Goal: Task Accomplishment & Management: Complete application form

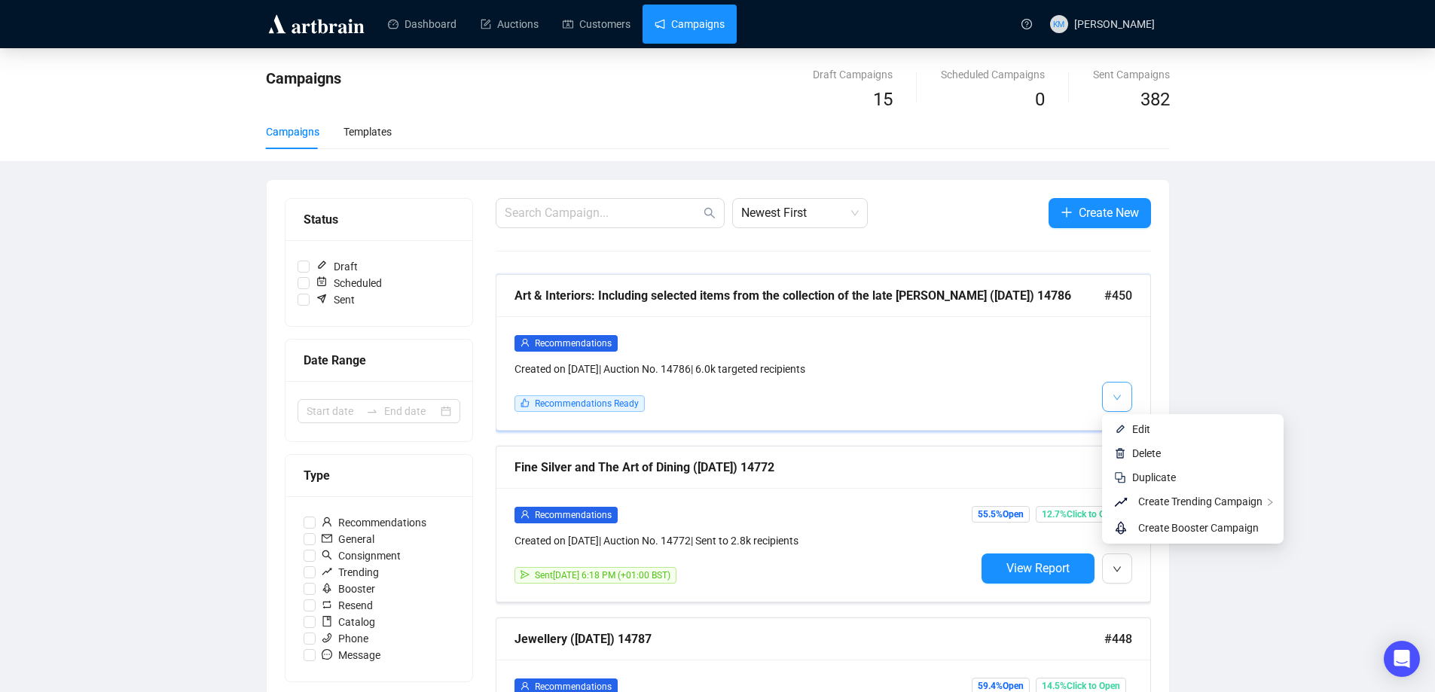
click at [1126, 394] on button "button" at bounding box center [1117, 397] width 30 height 30
click at [1131, 425] on li "Edit" at bounding box center [1193, 429] width 176 height 24
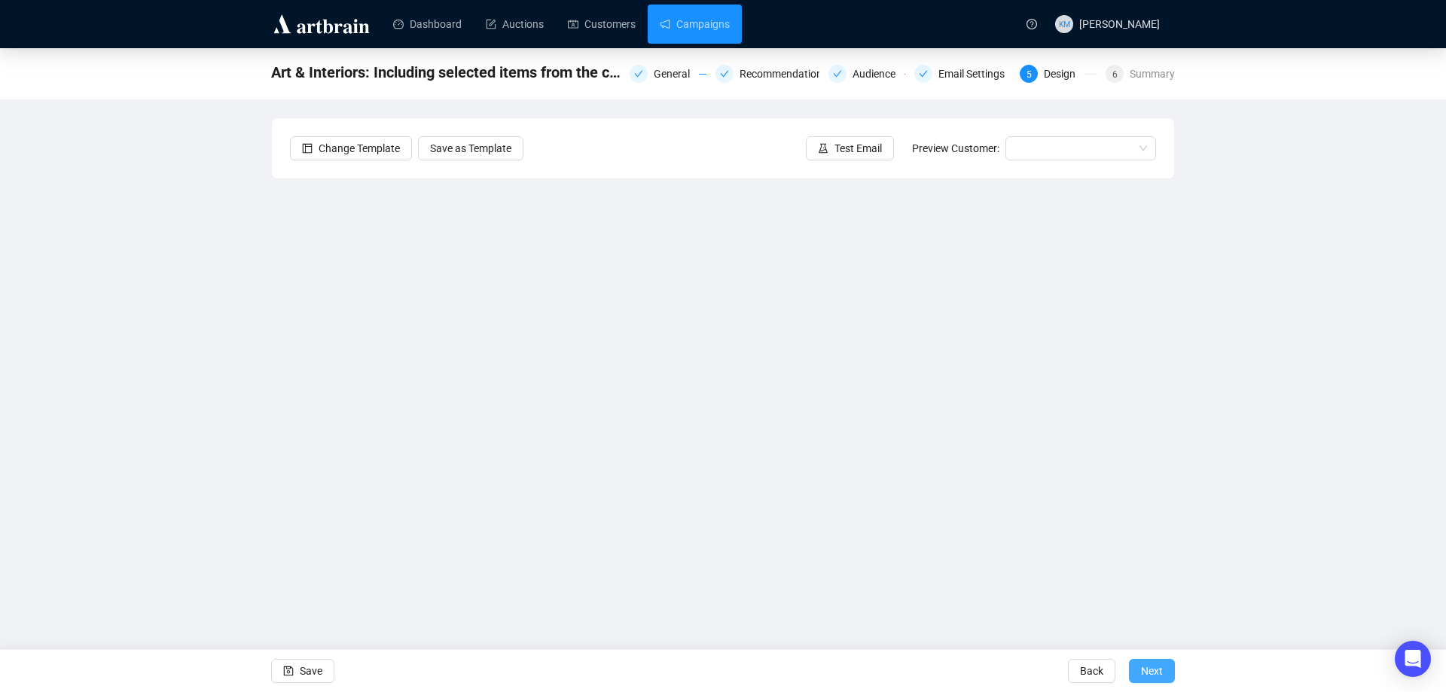
click at [1141, 666] on span "Next" at bounding box center [1152, 671] width 22 height 42
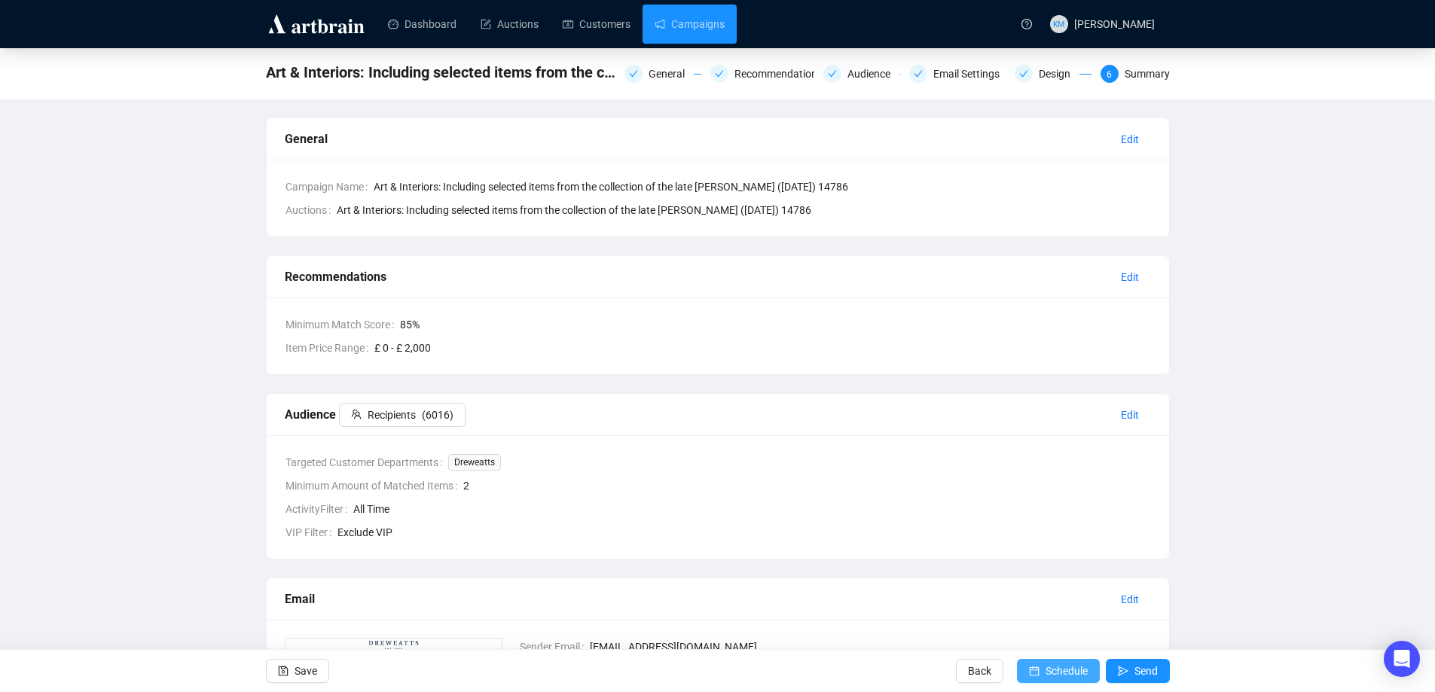
click at [1067, 667] on span "Schedule" at bounding box center [1066, 671] width 42 height 42
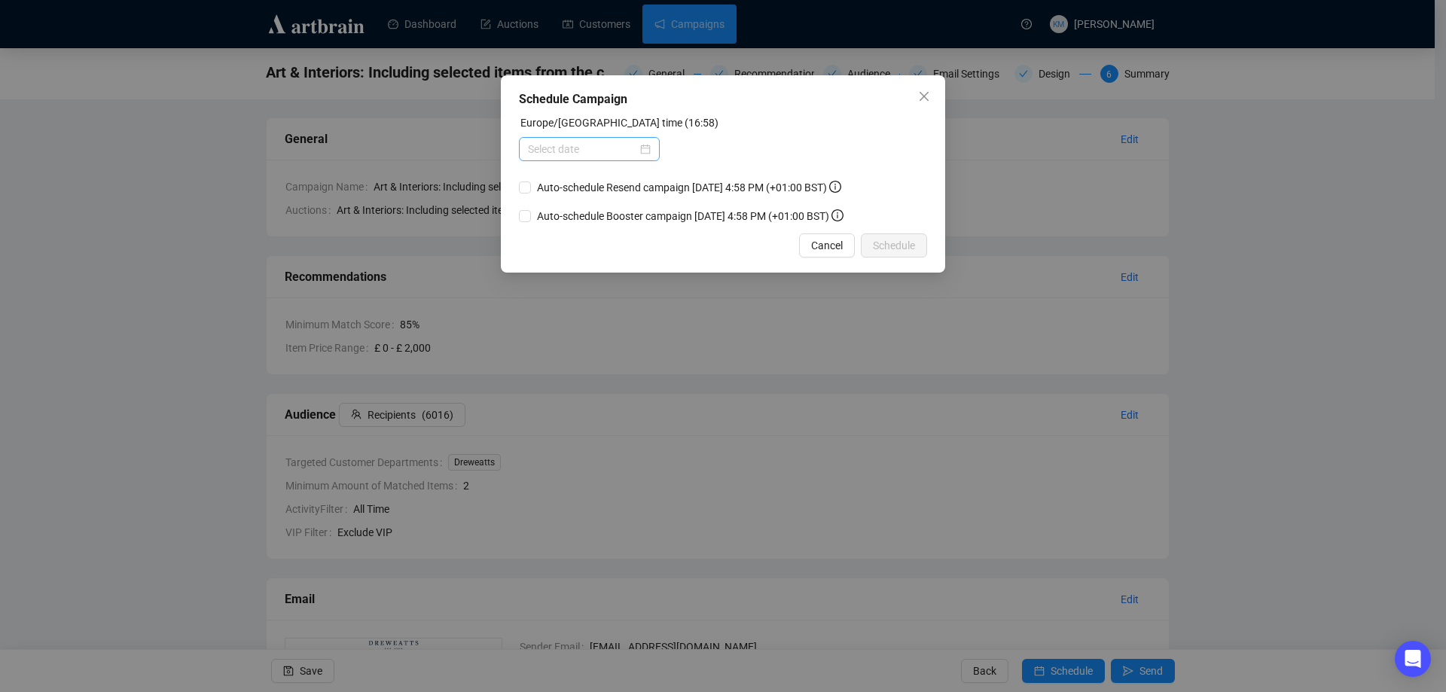
click at [643, 150] on div at bounding box center [589, 149] width 123 height 17
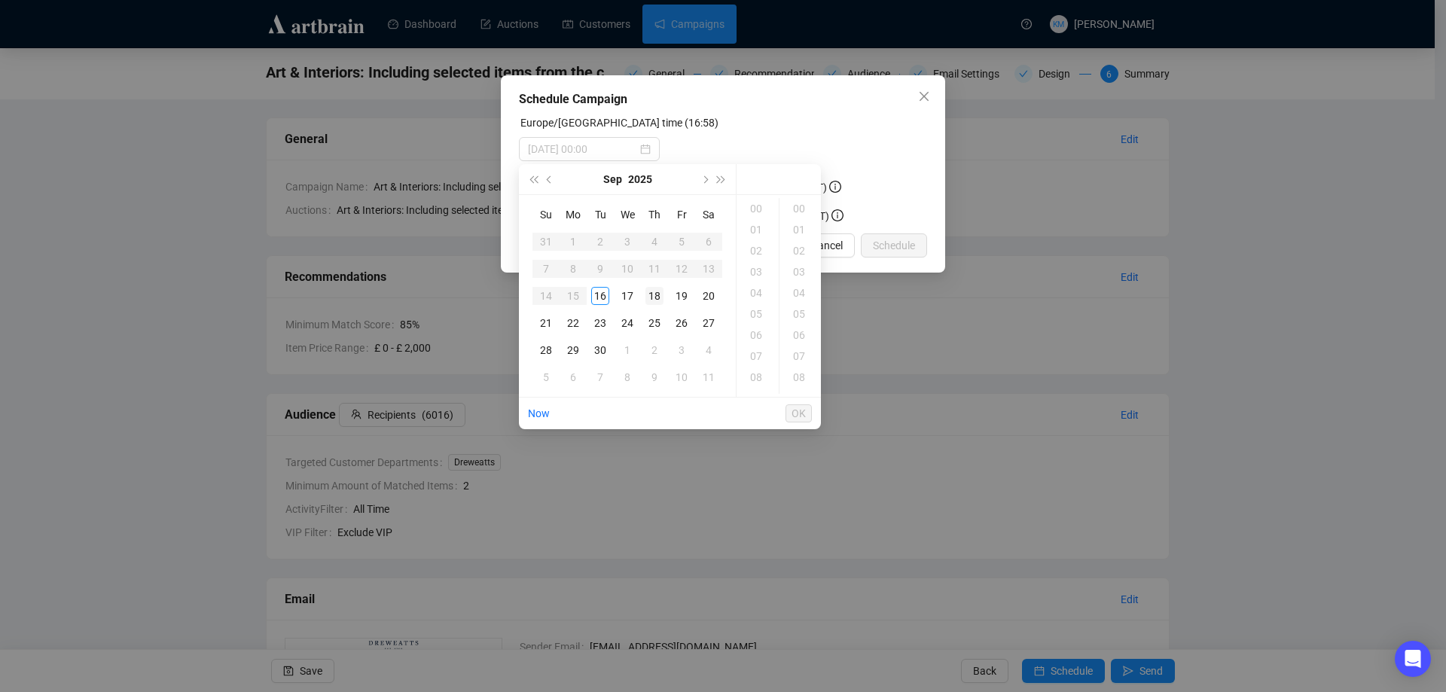
click at [651, 302] on div "18" at bounding box center [655, 296] width 18 height 18
click at [769, 362] on div "18" at bounding box center [758, 362] width 36 height 21
click at [799, 288] on div "18" at bounding box center [801, 286] width 36 height 21
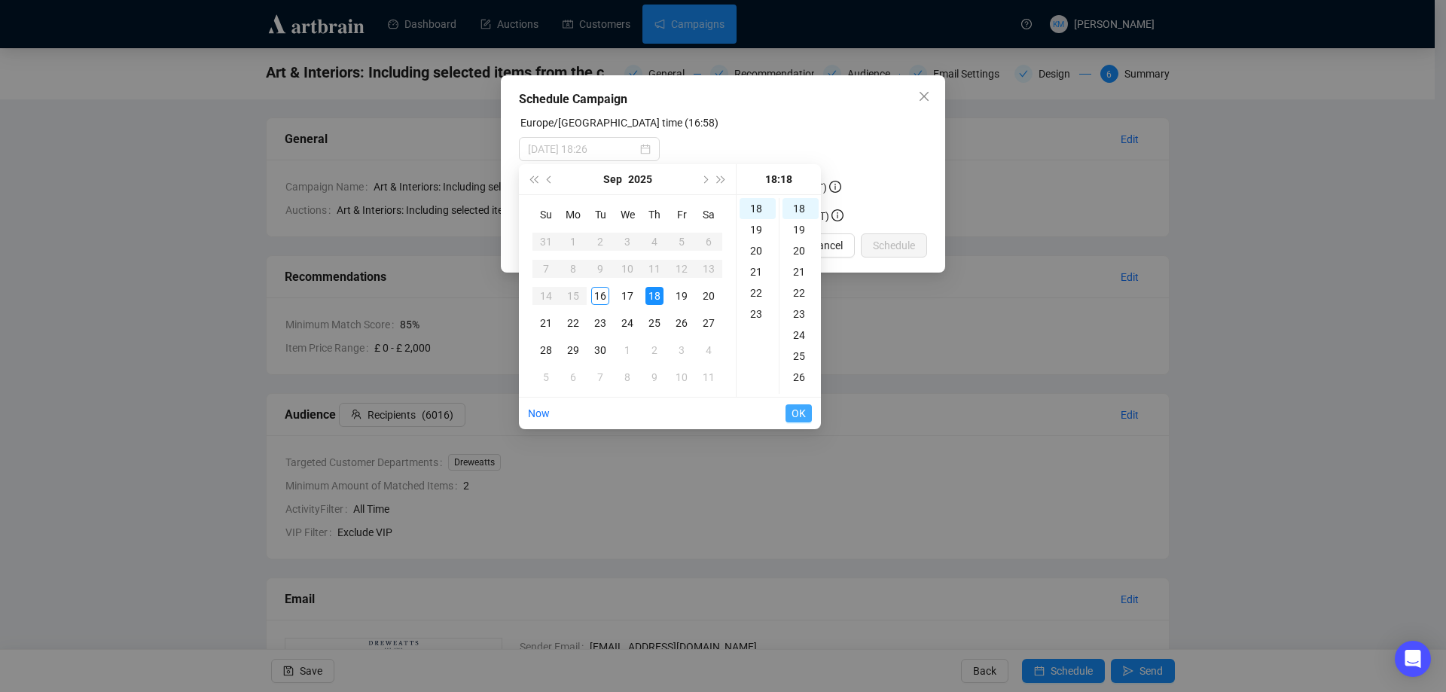
type input "[DATE] 18:18"
click at [798, 407] on span "OK" at bounding box center [799, 413] width 14 height 29
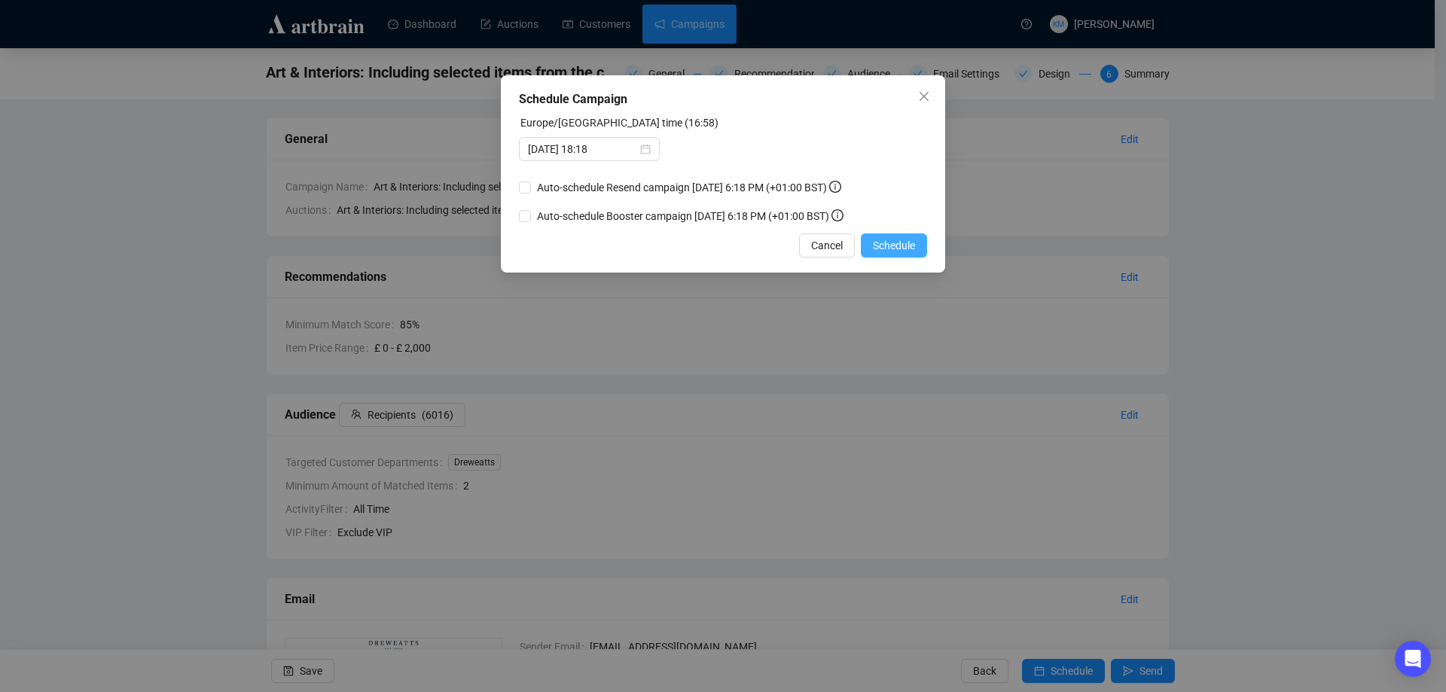
click at [902, 245] on span "Schedule" at bounding box center [894, 245] width 42 height 17
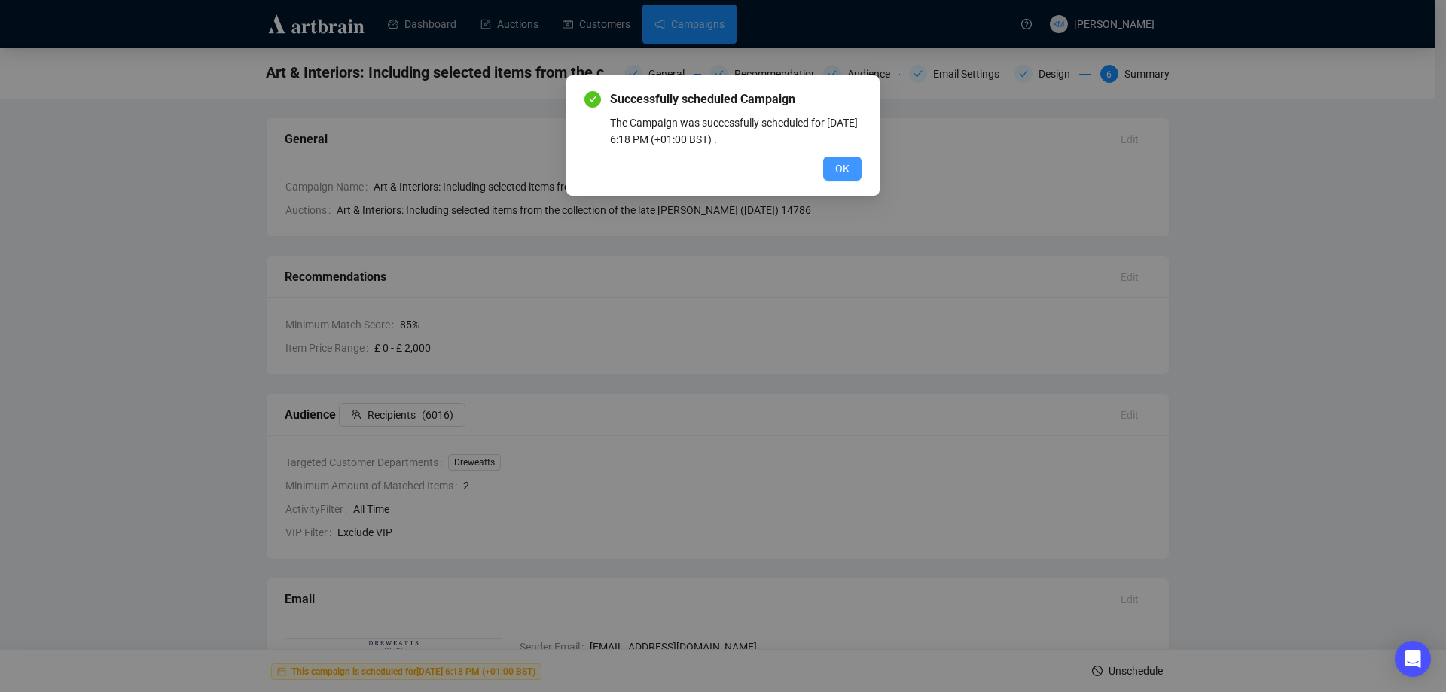
click at [846, 177] on button "OK" at bounding box center [842, 169] width 38 height 24
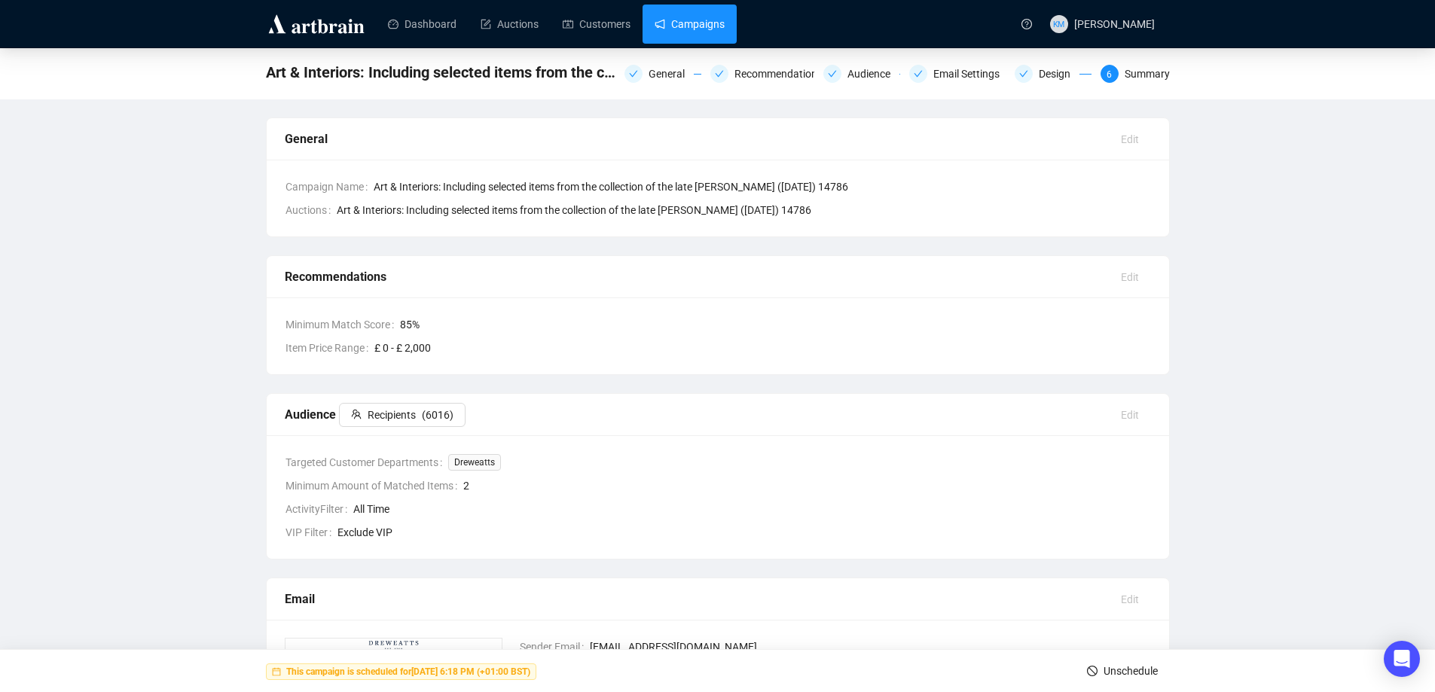
click at [692, 34] on link "Campaigns" at bounding box center [690, 24] width 70 height 39
